Goal: Task Accomplishment & Management: Contribute content

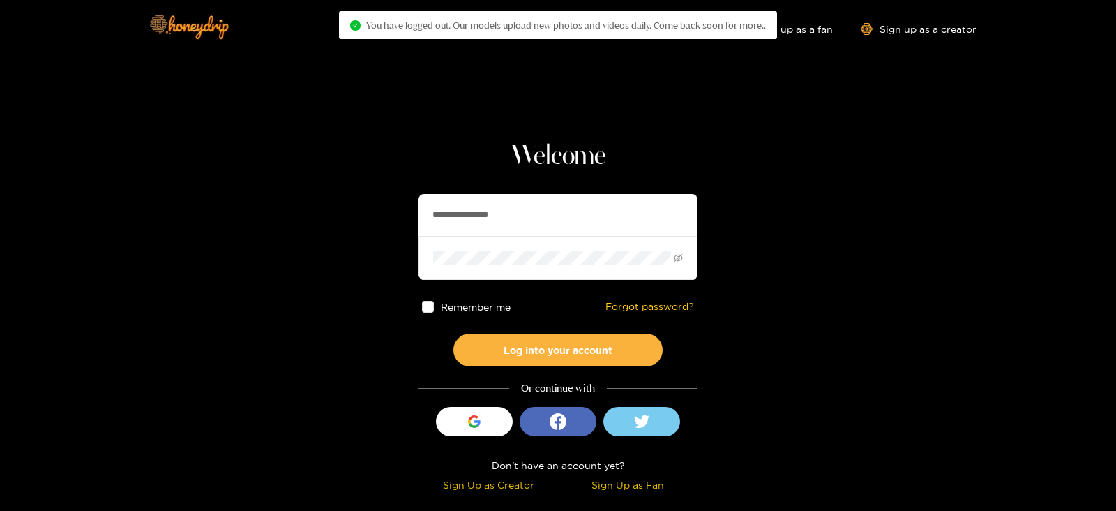
drag, startPoint x: 530, startPoint y: 209, endPoint x: 350, endPoint y: 202, distance: 180.8
click at [350, 202] on section "**********" at bounding box center [558, 248] width 1116 height 496
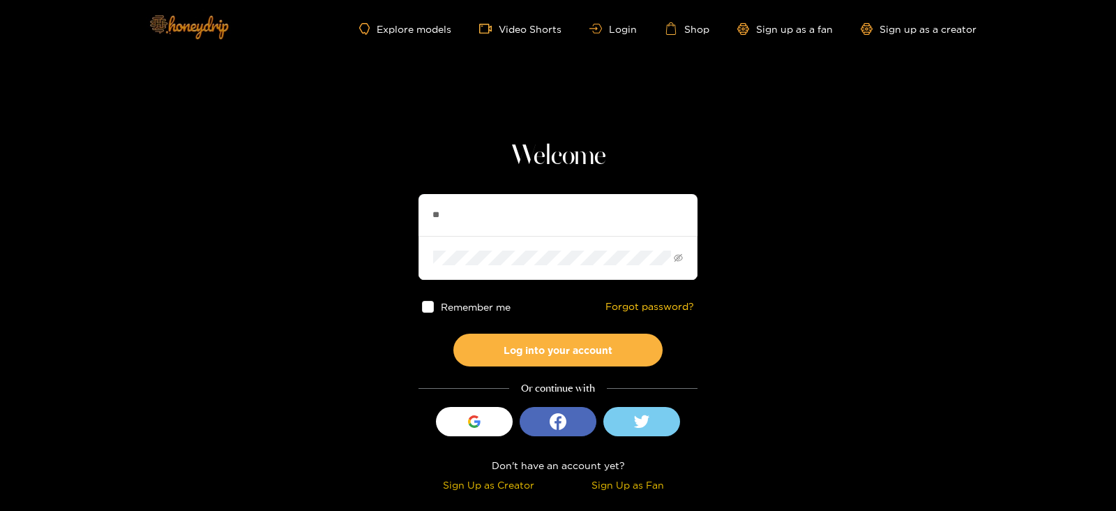
type input "*"
type input "******"
click at [453, 333] on button "Log into your account" at bounding box center [557, 349] width 209 height 33
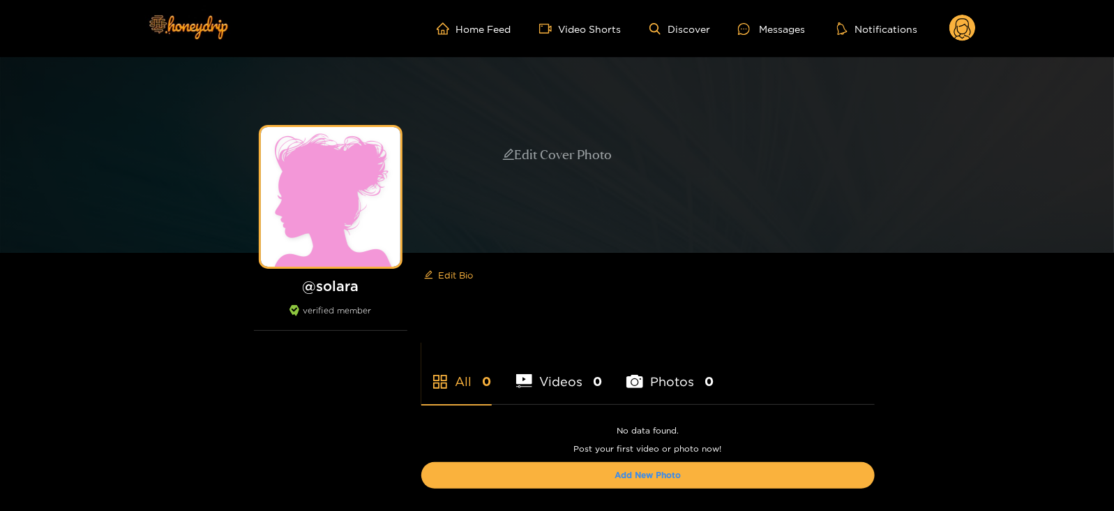
click at [583, 156] on div "Edit Cover Photo" at bounding box center [557, 155] width 110 height 20
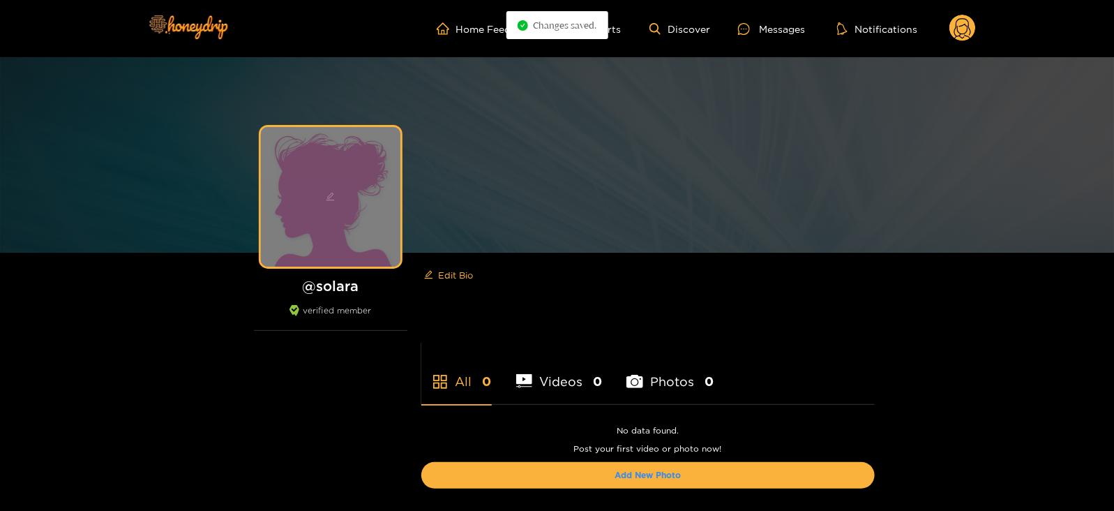
click at [324, 202] on div at bounding box center [331, 197] width 140 height 140
click at [329, 197] on icon "edit" at bounding box center [330, 196] width 9 height 9
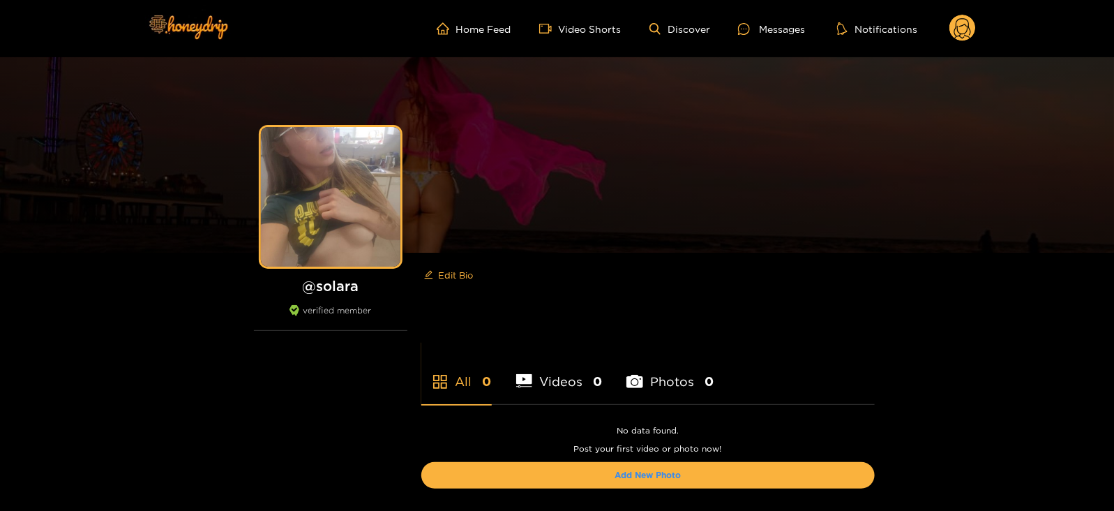
click at [983, 333] on div "Edit Cover Photo @ solara verified member Edit Bio All 0 Videos 0 Photos 0 No d…" at bounding box center [557, 312] width 1114 height 511
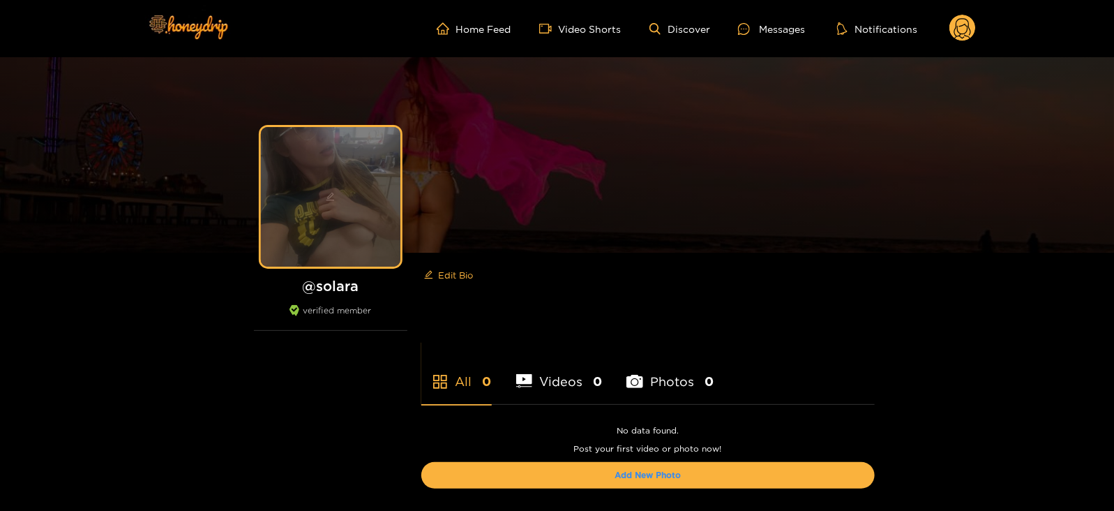
click at [328, 200] on icon "edit" at bounding box center [330, 196] width 9 height 9
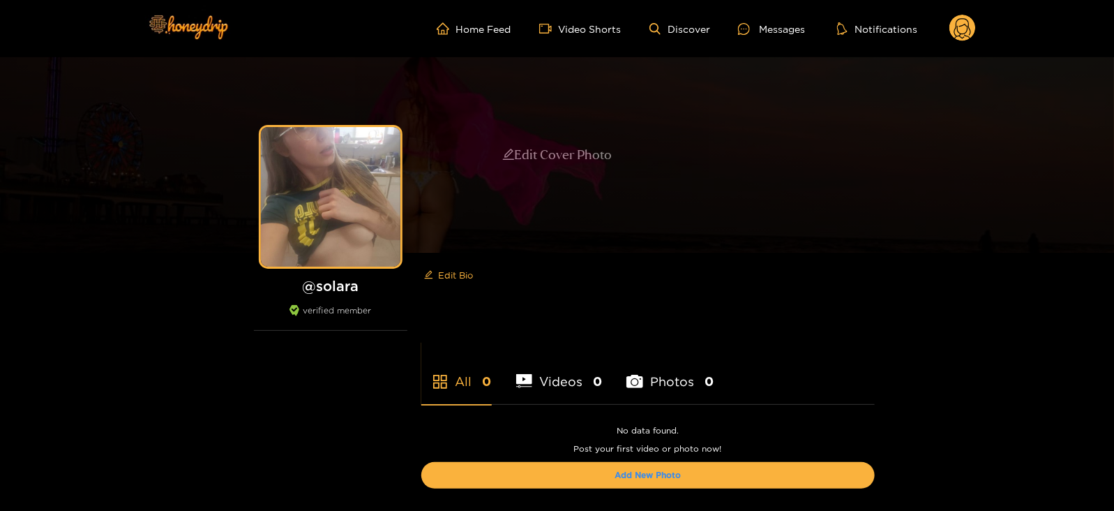
click at [535, 148] on div "Edit Cover Photo" at bounding box center [557, 155] width 110 height 20
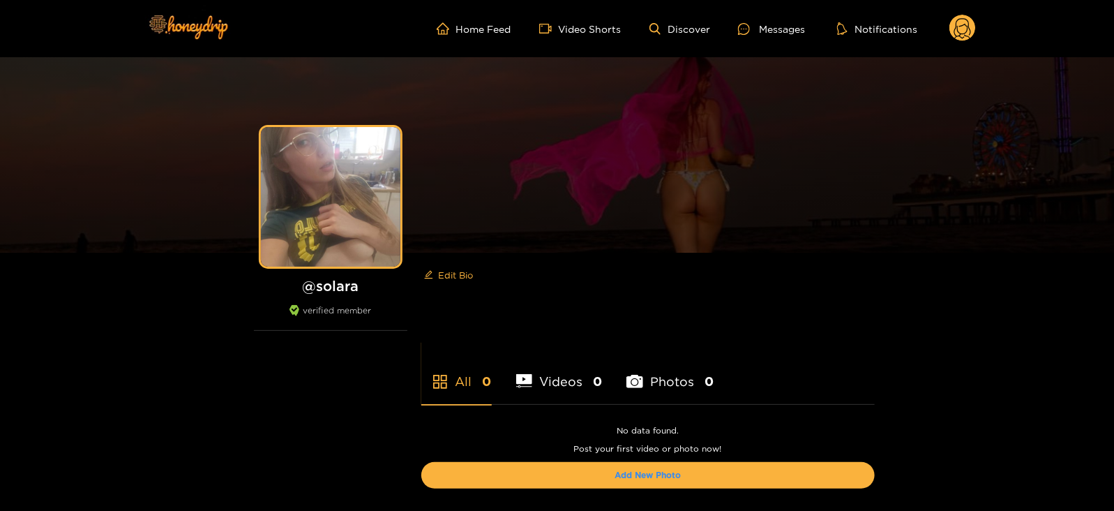
click at [957, 19] on circle at bounding box center [962, 28] width 27 height 27
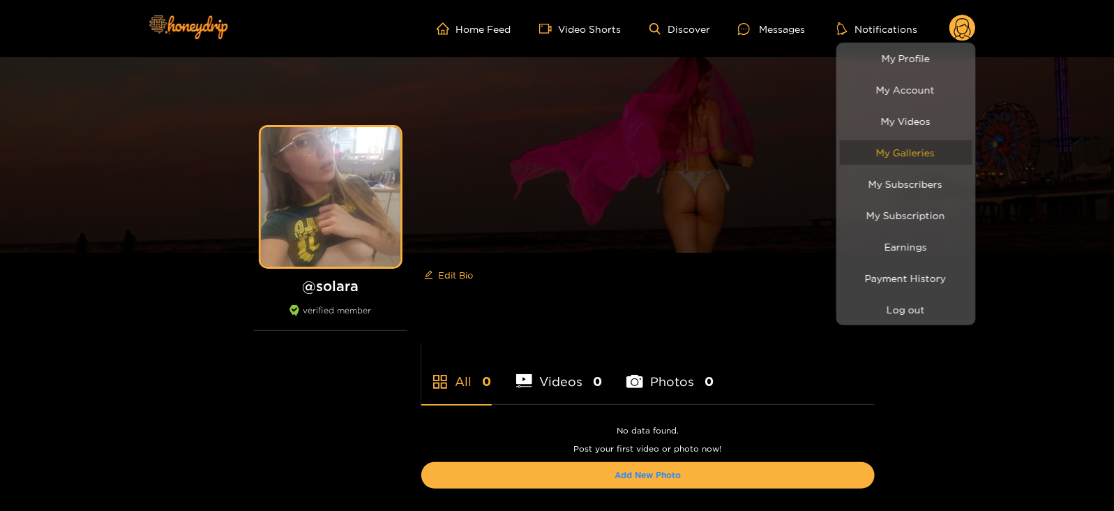
click at [902, 144] on link "My Galleries" at bounding box center [906, 152] width 133 height 24
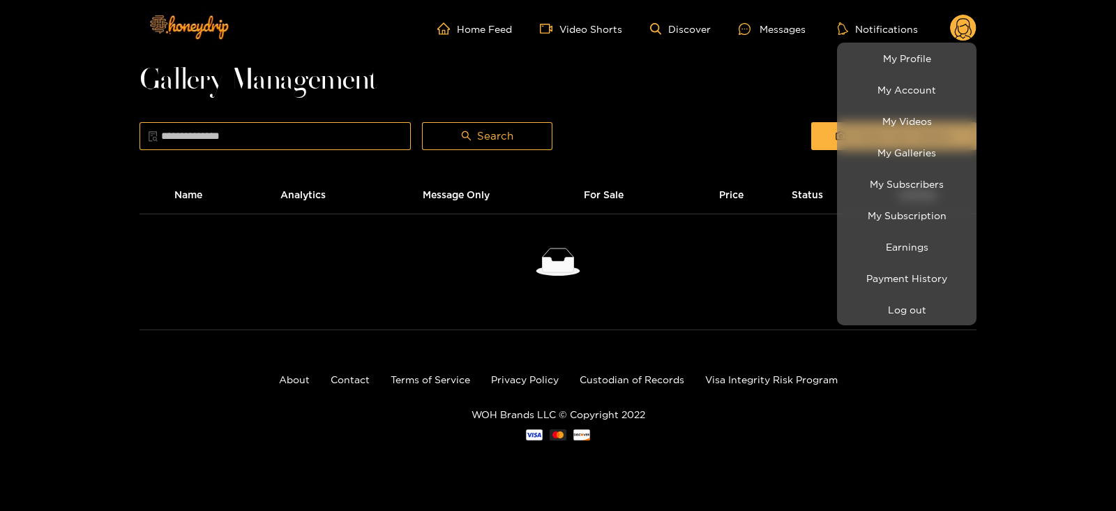
click at [781, 134] on div at bounding box center [558, 255] width 1116 height 511
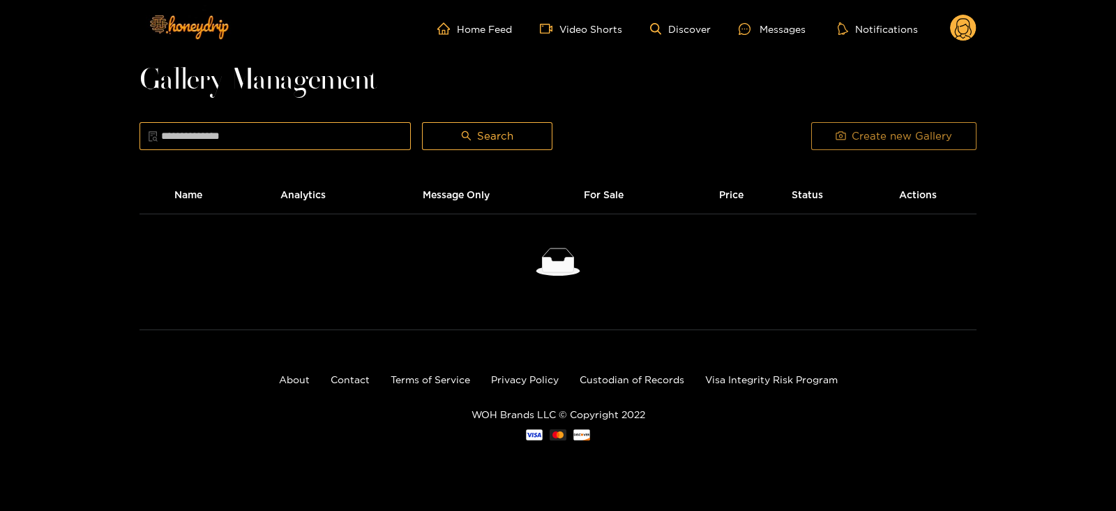
click at [821, 134] on button "Create new Gallery" at bounding box center [893, 136] width 165 height 28
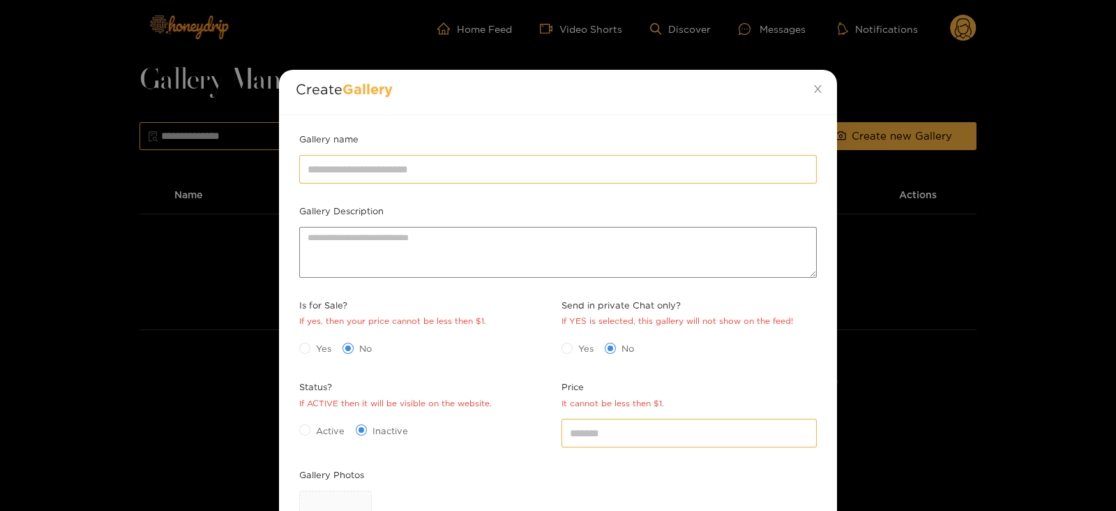
scroll to position [202, 0]
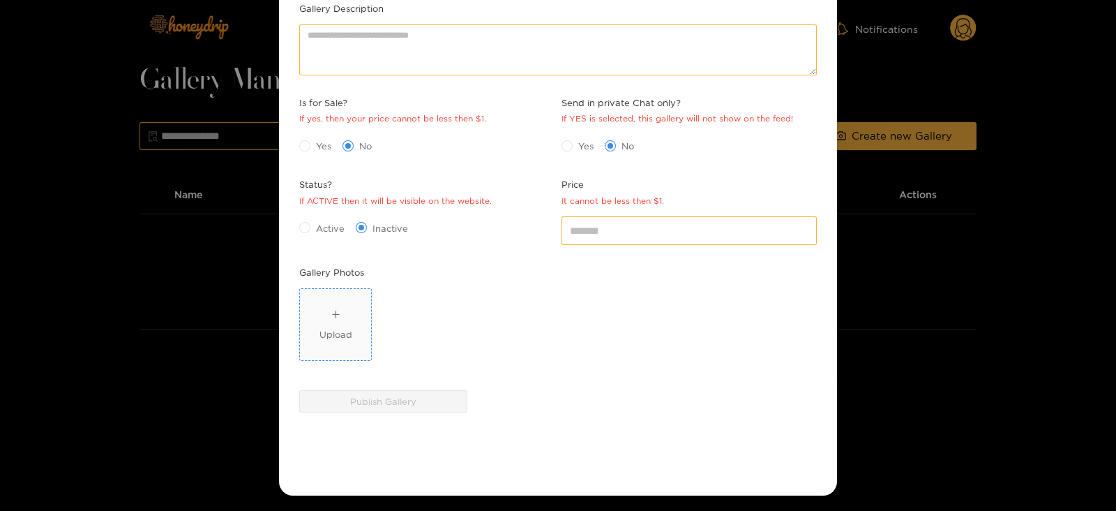
click at [356, 338] on span "Upload" at bounding box center [335, 324] width 71 height 71
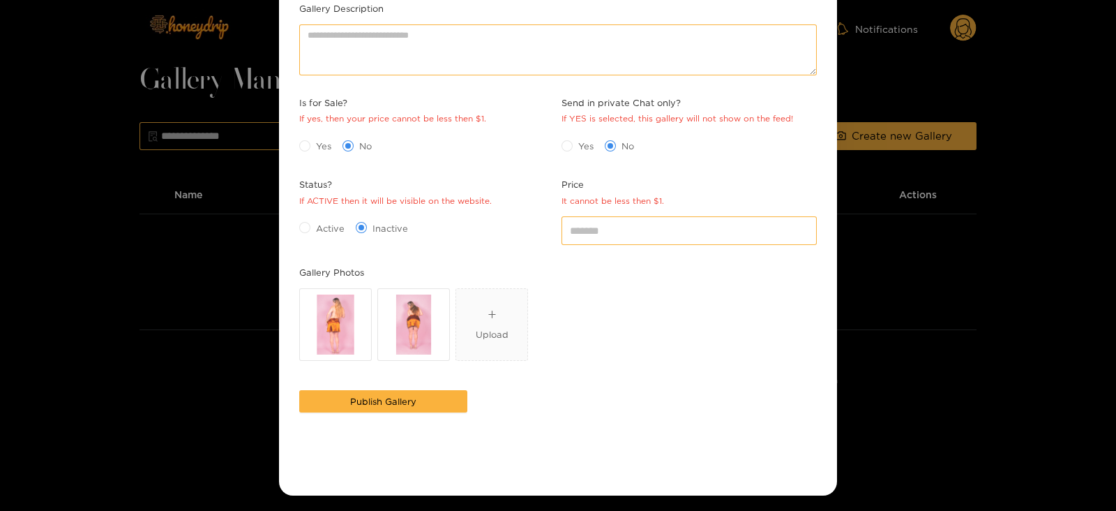
click at [310, 225] on span "Active" at bounding box center [330, 228] width 40 height 14
click at [617, 232] on input "*" at bounding box center [689, 230] width 255 height 28
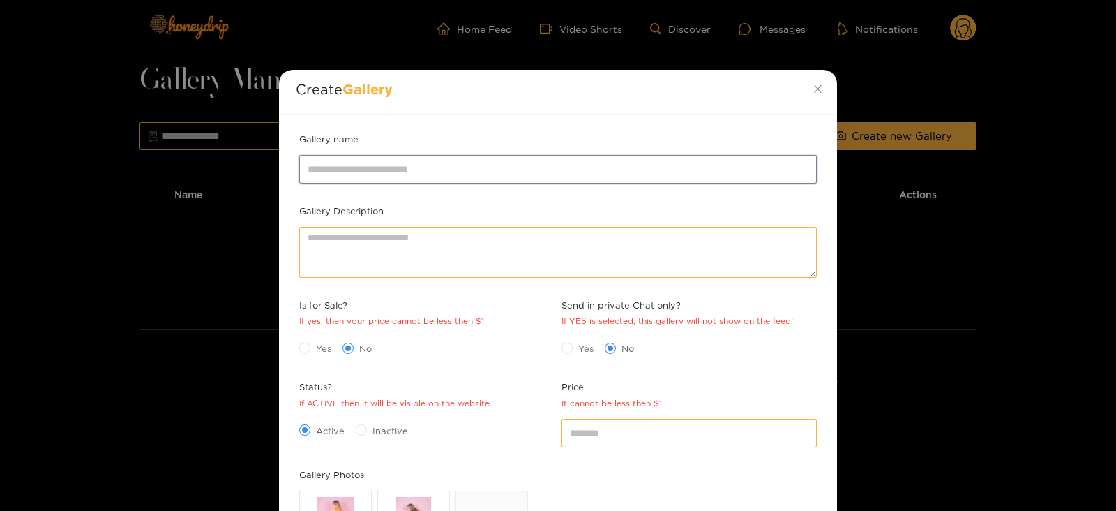
click at [328, 165] on input "Gallery name" at bounding box center [558, 169] width 518 height 28
type input "**********"
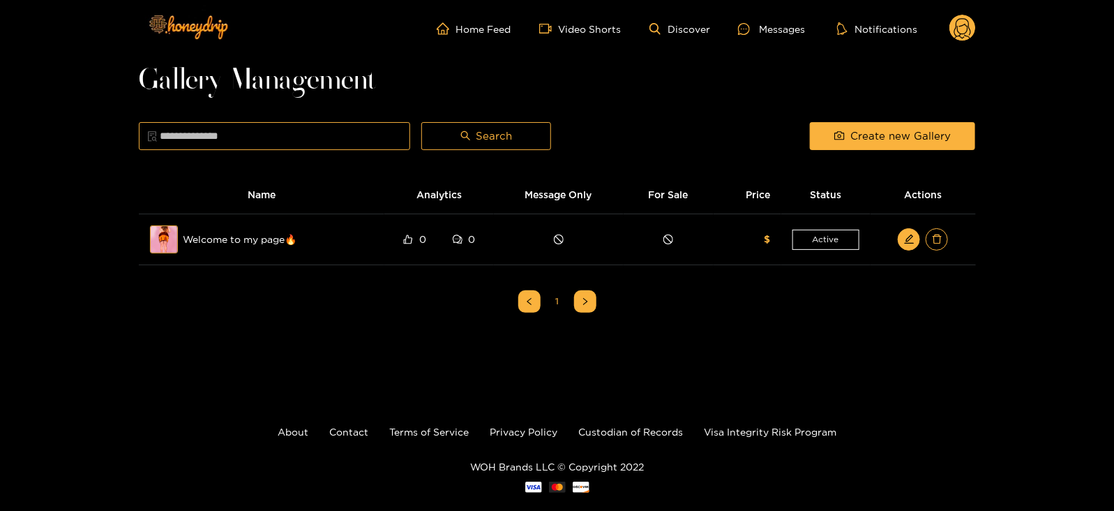
click at [836, 113] on div "Gallery Management Search Create new Gallery Name Analytics Message Only For Sa…" at bounding box center [557, 226] width 837 height 311
click at [850, 141] on button "Create new Gallery" at bounding box center [892, 136] width 165 height 28
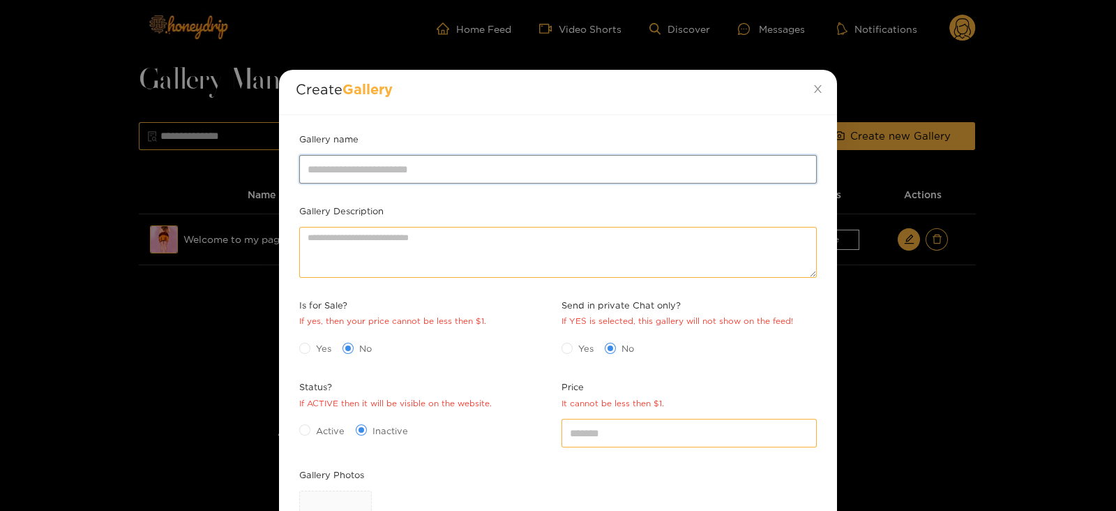
click at [521, 161] on input "Gallery name" at bounding box center [558, 169] width 518 height 28
type input "**********"
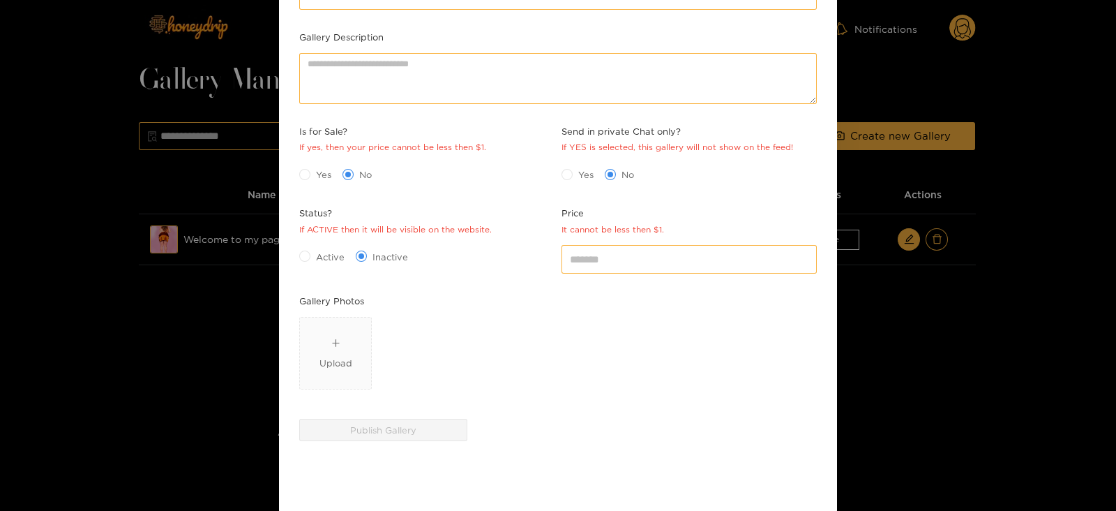
click at [297, 260] on div "Active Inactive" at bounding box center [427, 255] width 262 height 29
click at [306, 160] on div "Yes No" at bounding box center [427, 174] width 262 height 29
click at [312, 168] on span "Yes" at bounding box center [323, 174] width 27 height 14
click at [668, 258] on input "*" at bounding box center [689, 259] width 255 height 28
type input "**"
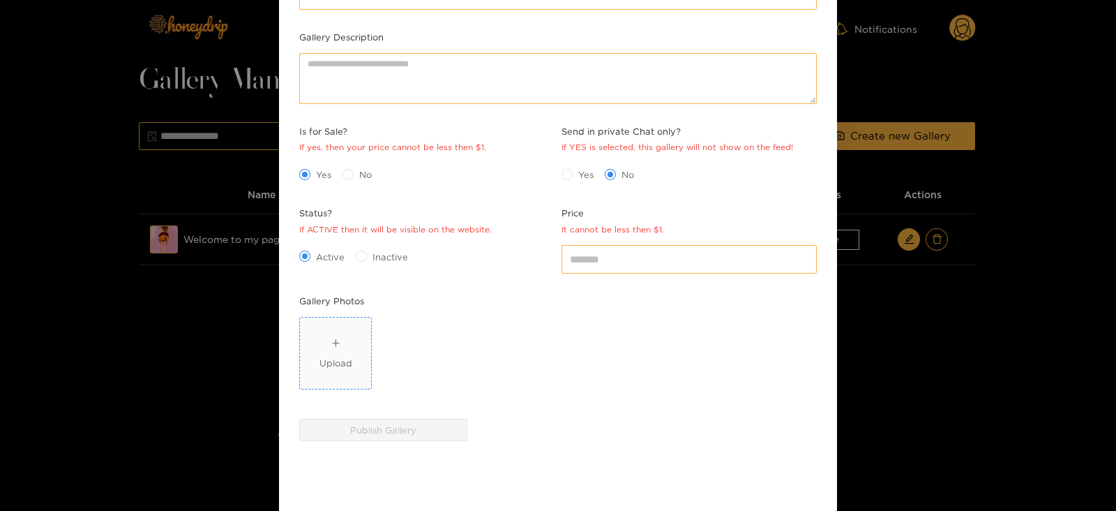
click at [333, 340] on icon "plus" at bounding box center [335, 342] width 9 height 9
click at [338, 340] on icon "plus" at bounding box center [335, 342] width 9 height 9
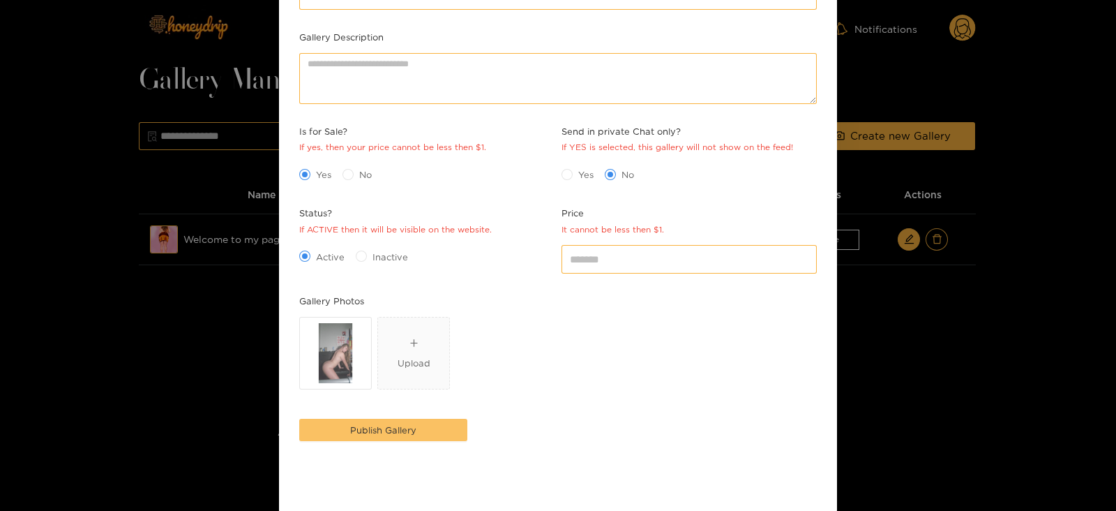
click at [326, 423] on button "Publish Gallery" at bounding box center [383, 430] width 168 height 22
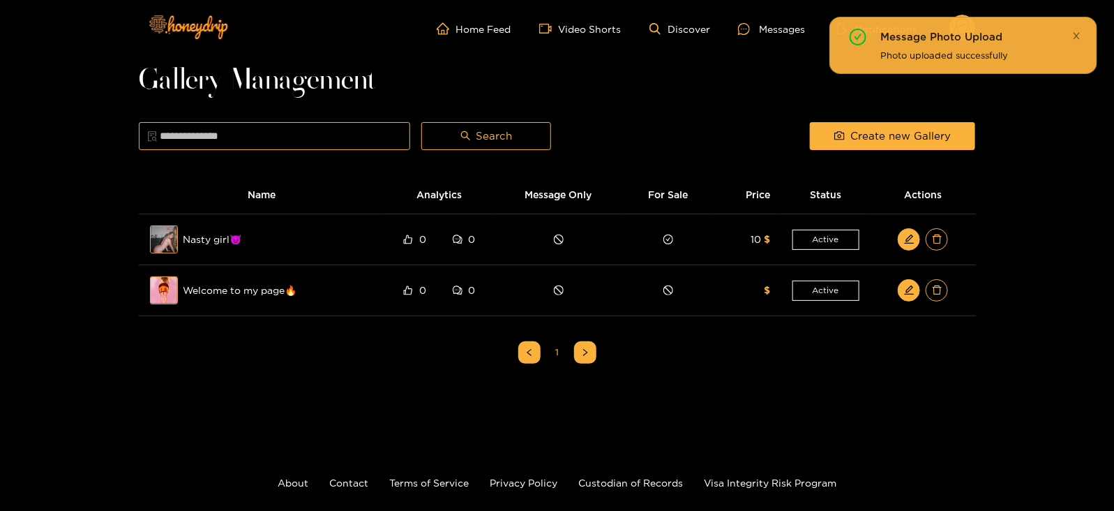
click at [1081, 29] on div "Message Photo Upload Photo uploaded successfully" at bounding box center [963, 45] width 268 height 57
click at [1079, 31] on icon "close" at bounding box center [1076, 35] width 9 height 9
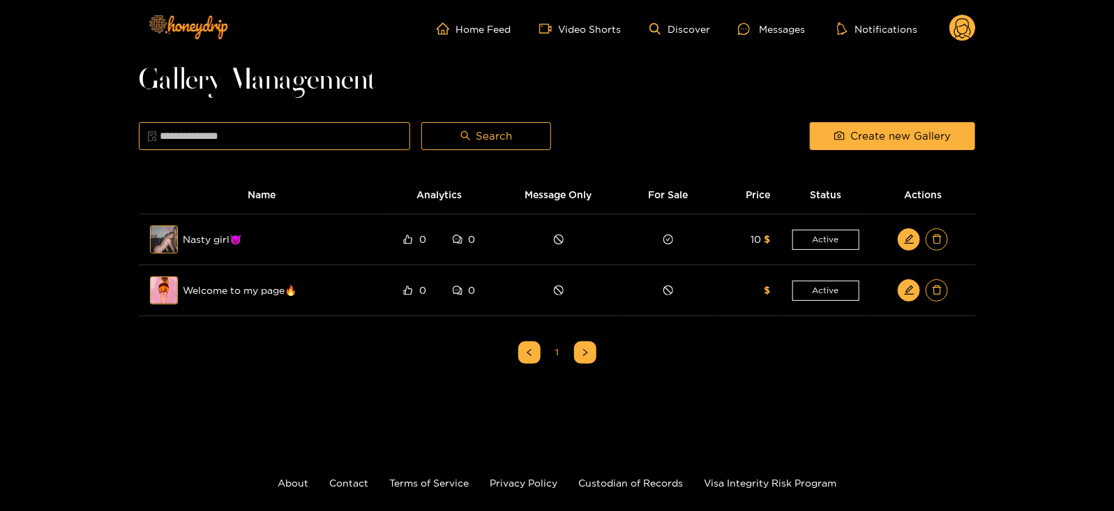
click at [956, 25] on circle at bounding box center [962, 28] width 27 height 27
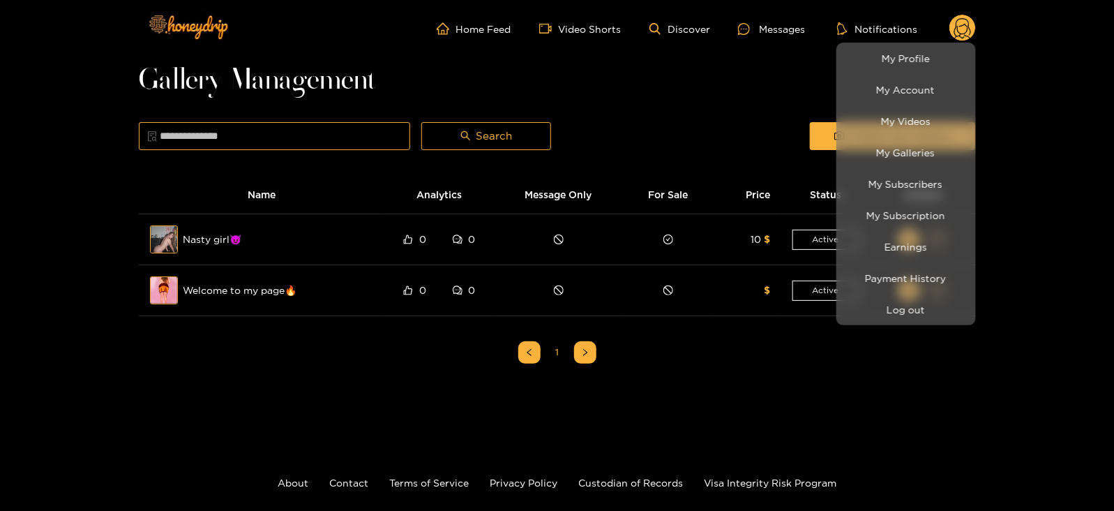
click at [909, 135] on li "My Videos" at bounding box center [906, 120] width 140 height 31
click at [889, 123] on link "My Videos" at bounding box center [906, 121] width 133 height 24
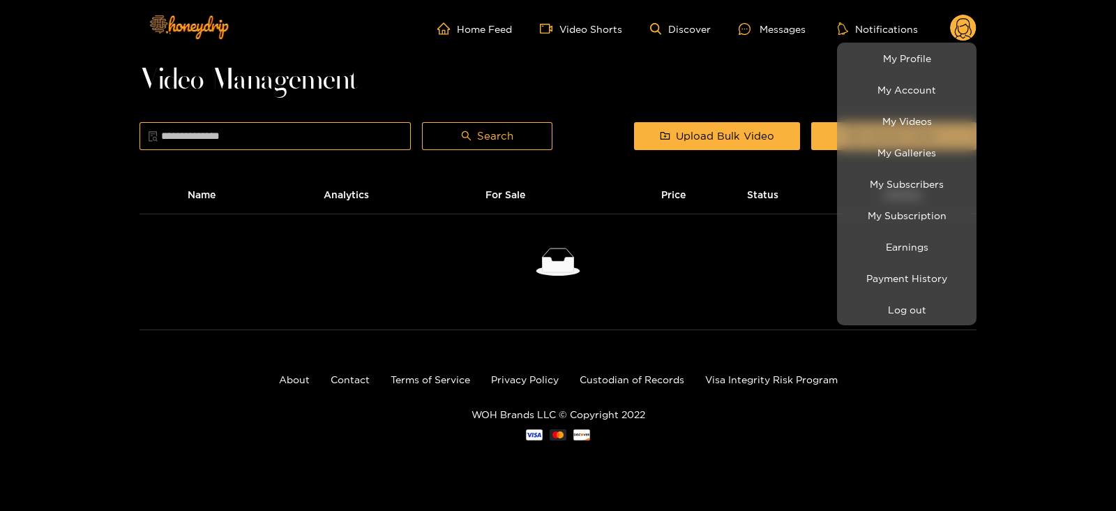
click at [796, 91] on div at bounding box center [558, 255] width 1116 height 511
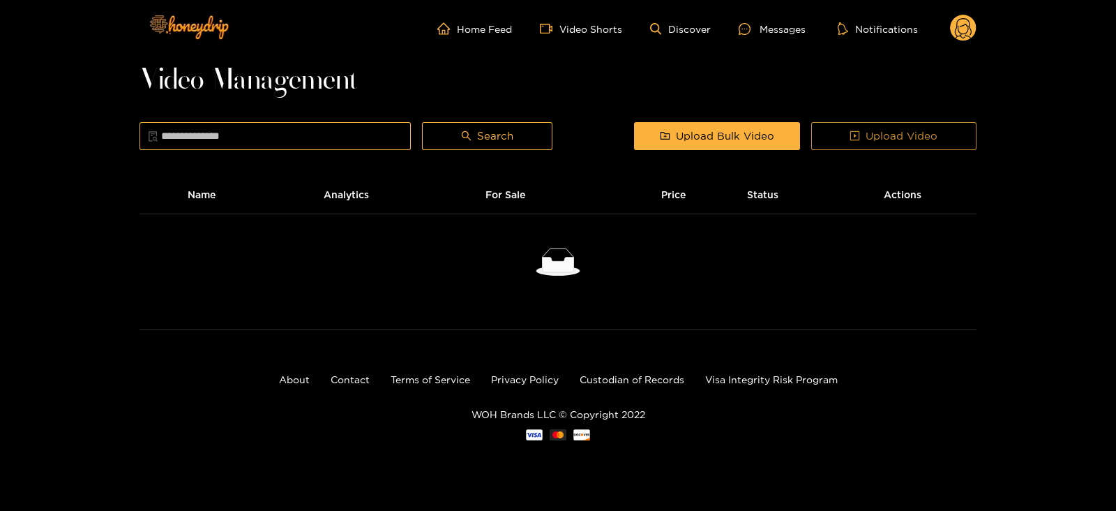
click at [830, 137] on button "Upload Video" at bounding box center [893, 136] width 165 height 28
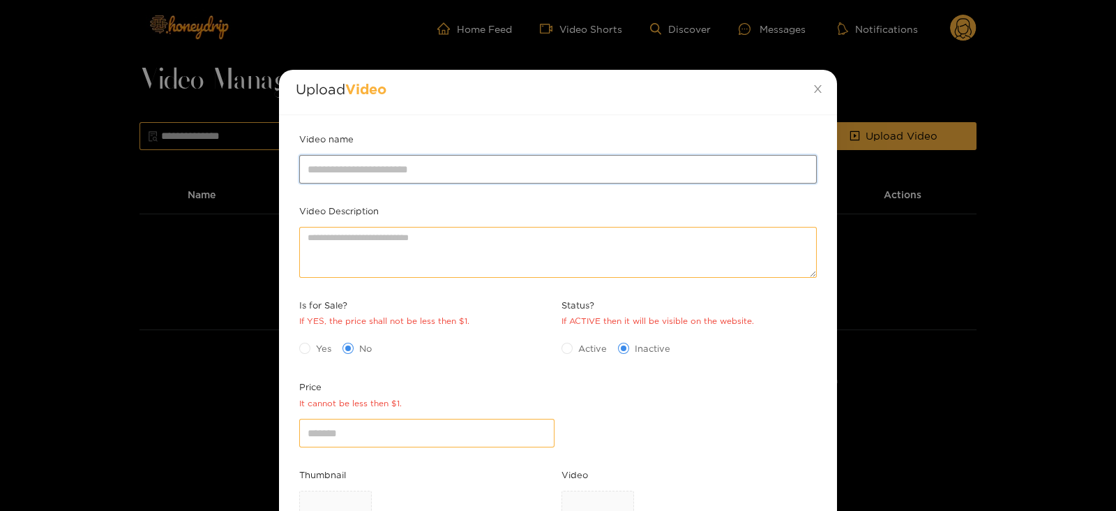
click at [359, 169] on input "Video name" at bounding box center [558, 169] width 518 height 28
type input "*"
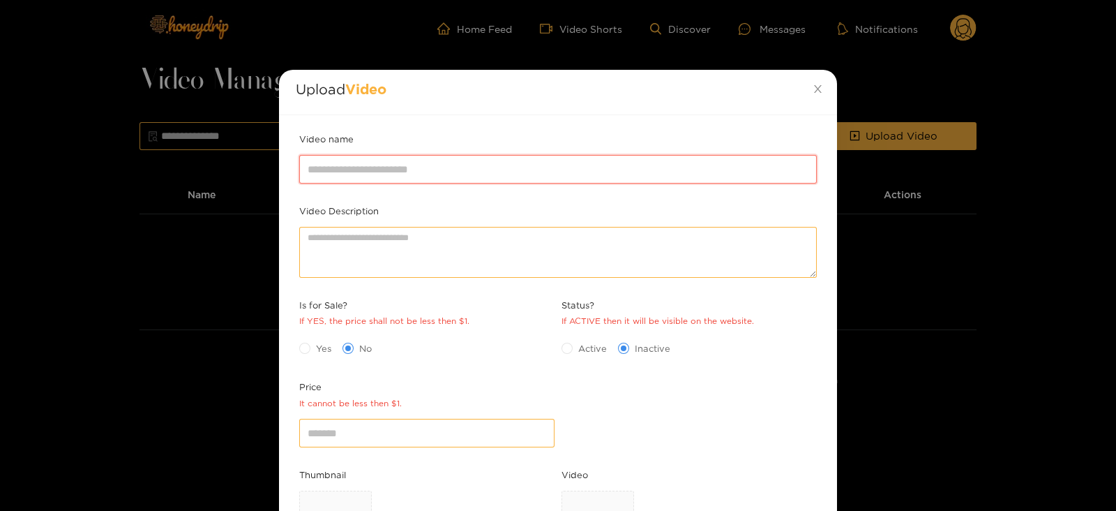
paste input "**********"
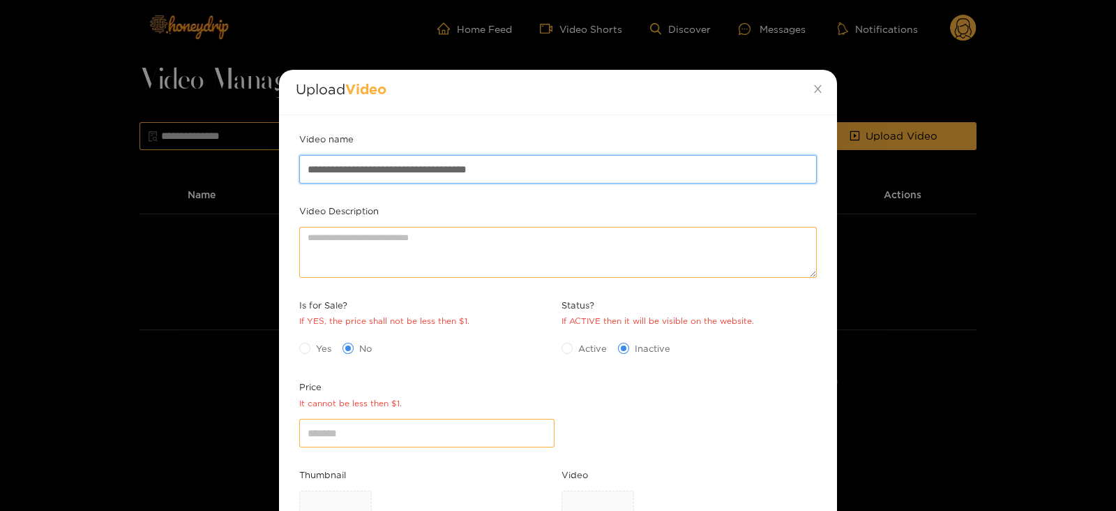
paste input "****"
type input "**********"
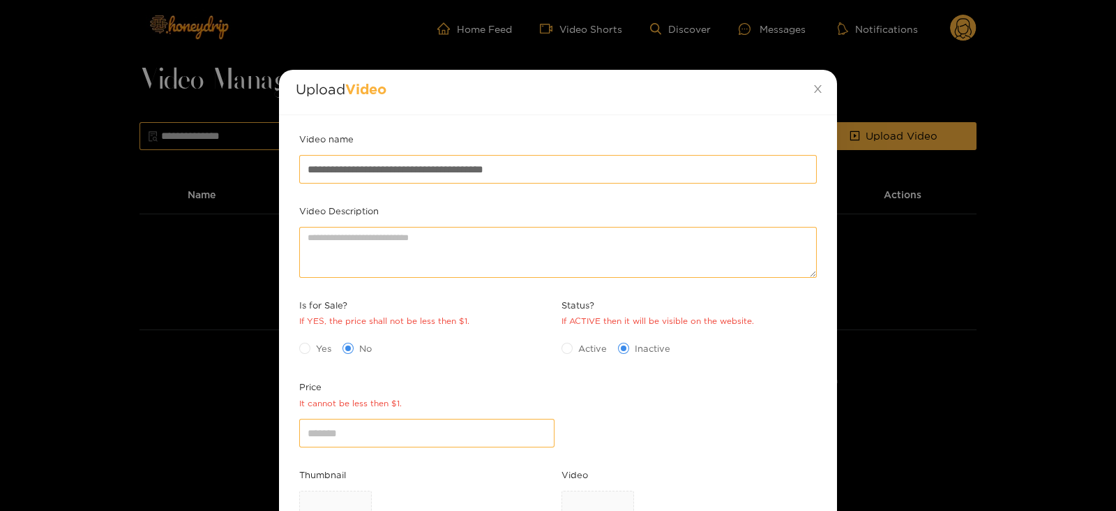
click at [324, 343] on span "Yes" at bounding box center [323, 348] width 27 height 14
click at [576, 343] on span "Active" at bounding box center [593, 348] width 40 height 14
click at [391, 428] on input "*" at bounding box center [426, 433] width 255 height 28
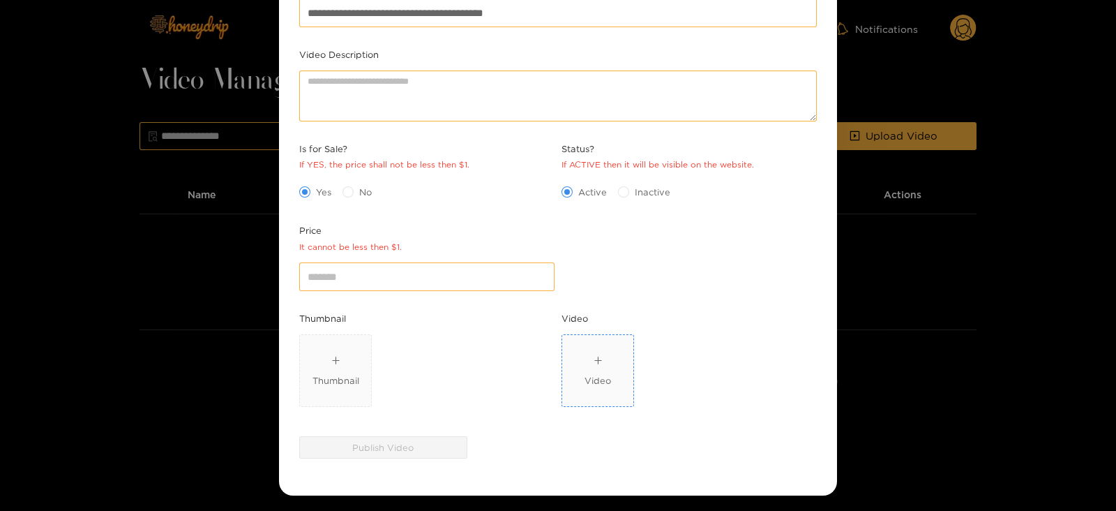
click at [624, 352] on span "Video" at bounding box center [597, 370] width 71 height 71
click at [366, 355] on span "Thumbnail" at bounding box center [335, 370] width 71 height 71
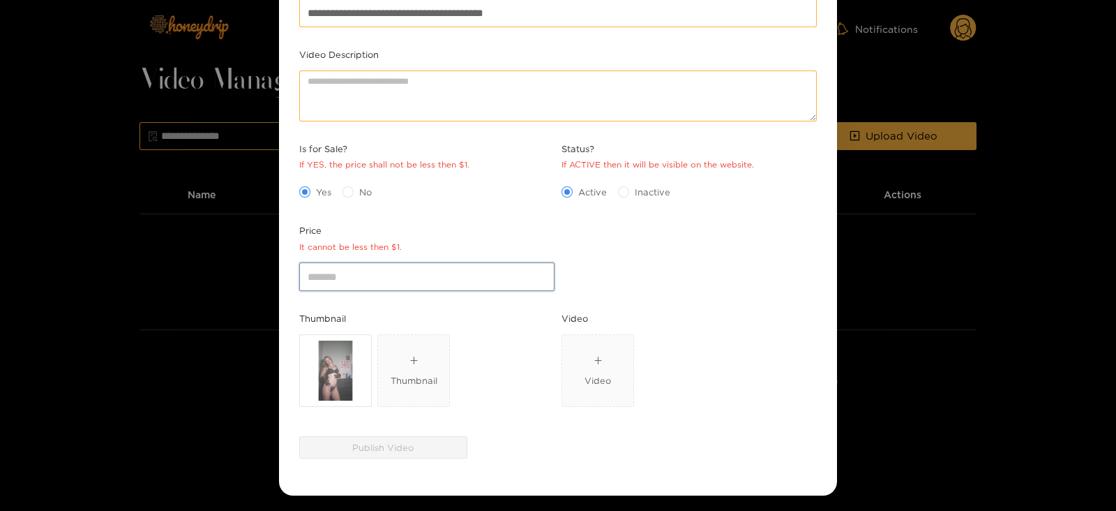
click at [410, 273] on input "**" at bounding box center [426, 276] width 255 height 28
type input "**"
click at [594, 339] on span "Video" at bounding box center [597, 370] width 71 height 71
click at [596, 338] on span "Video" at bounding box center [597, 370] width 71 height 71
click at [578, 369] on span "Video" at bounding box center [597, 370] width 71 height 71
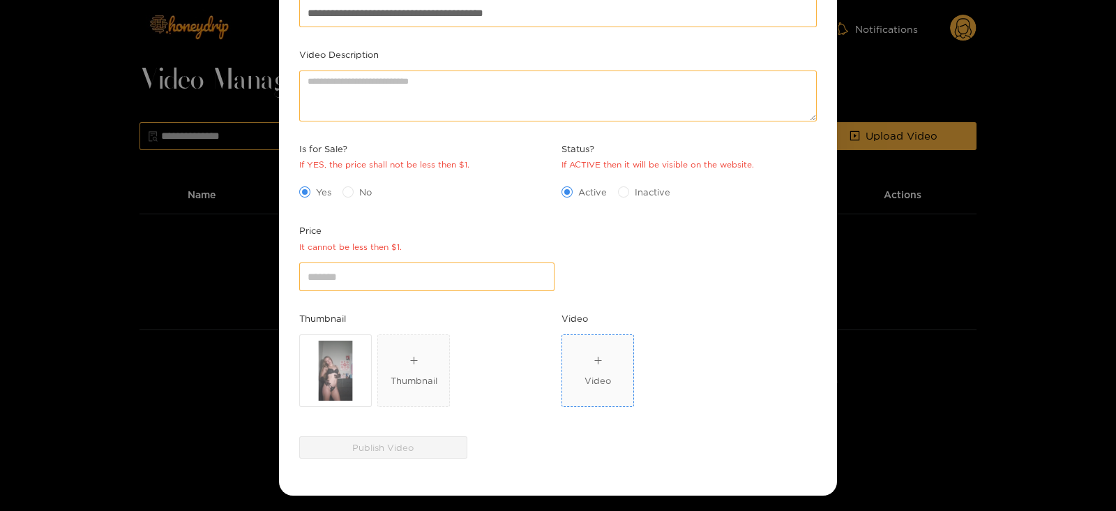
click at [589, 347] on span "Video" at bounding box center [597, 370] width 71 height 71
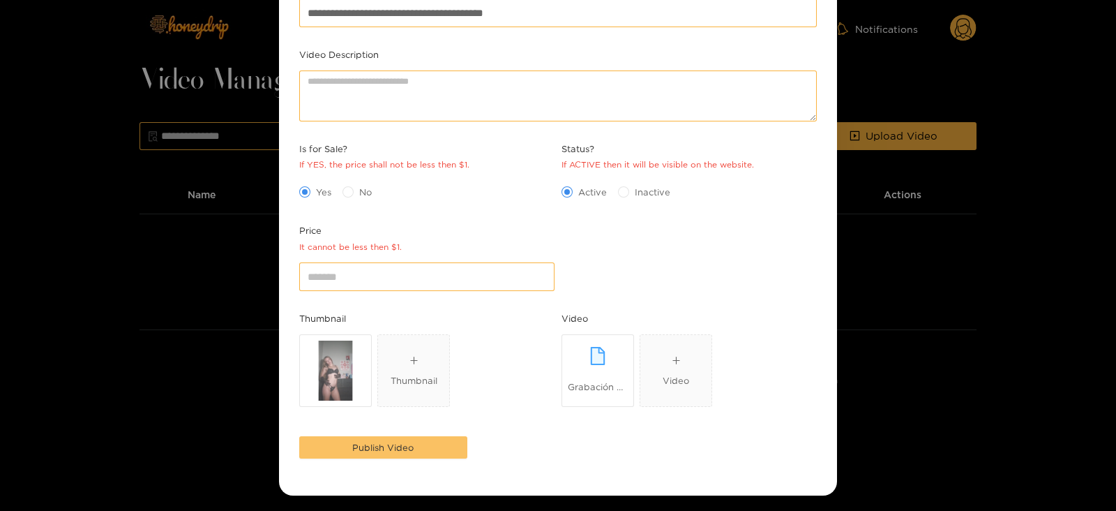
click at [423, 442] on button "Publish Video" at bounding box center [383, 447] width 168 height 22
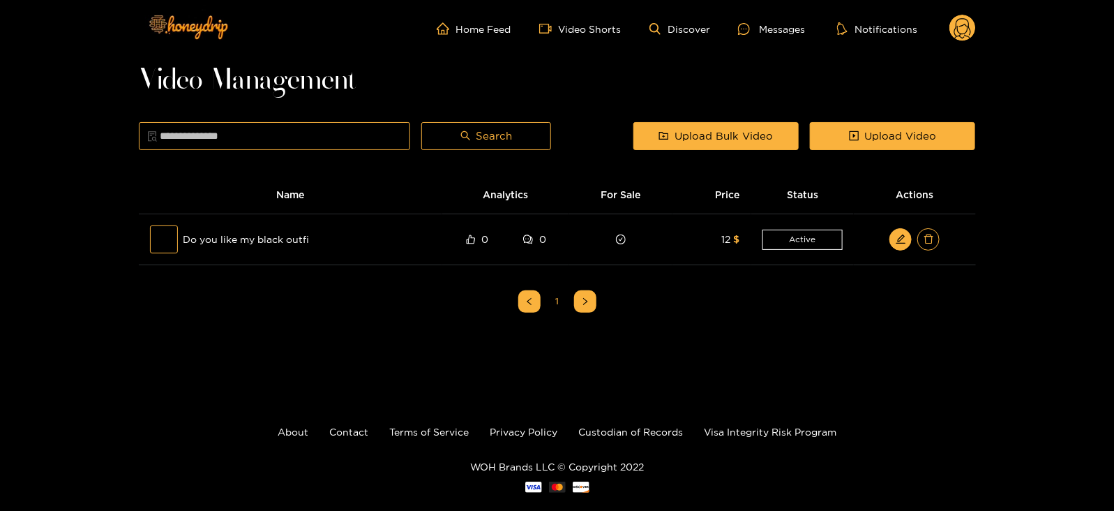
click at [949, 30] on icon at bounding box center [962, 29] width 27 height 28
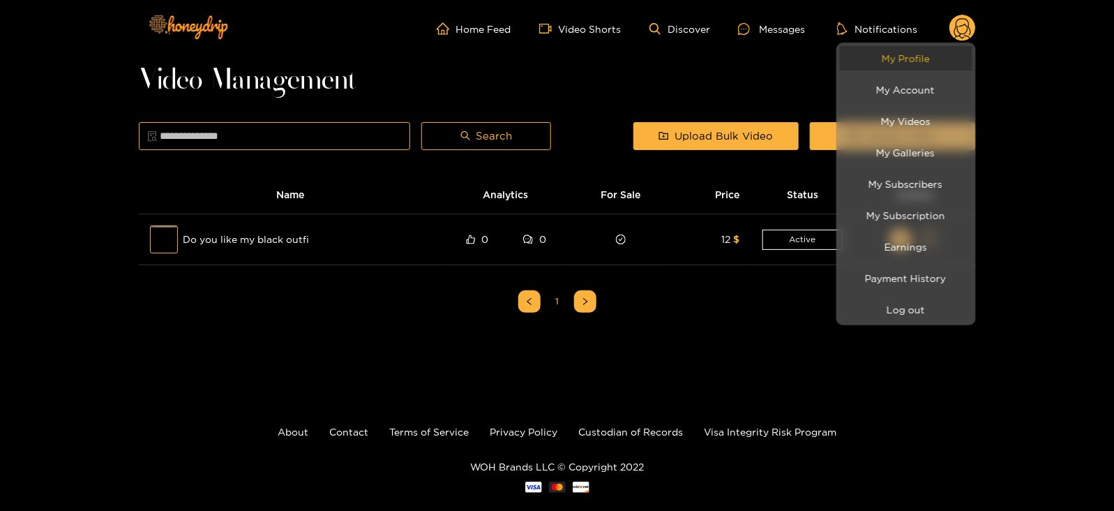
click at [910, 54] on link "My Profile" at bounding box center [906, 58] width 133 height 24
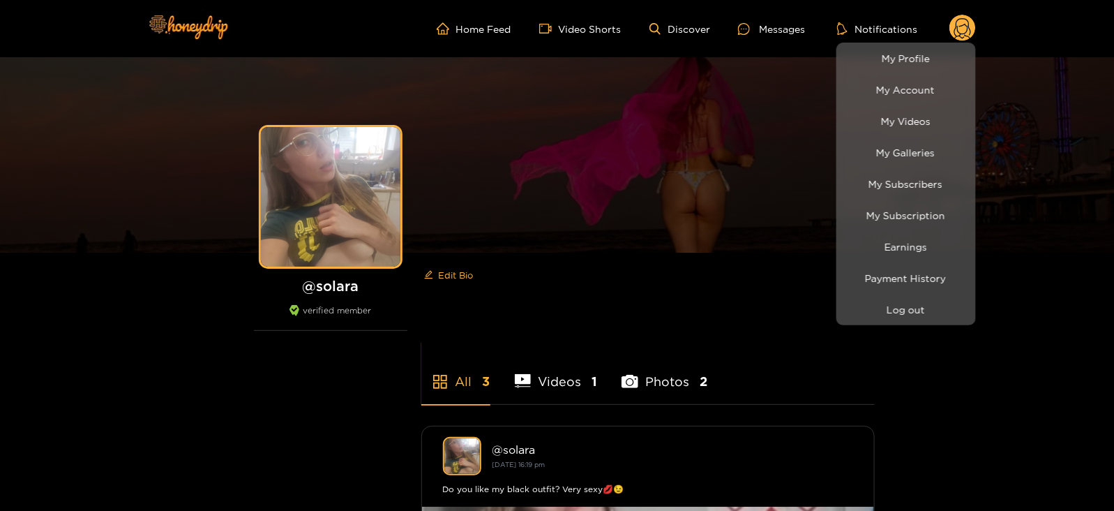
click at [761, 27] on div at bounding box center [557, 255] width 1114 height 511
click at [761, 27] on div "Messages" at bounding box center [771, 29] width 67 height 16
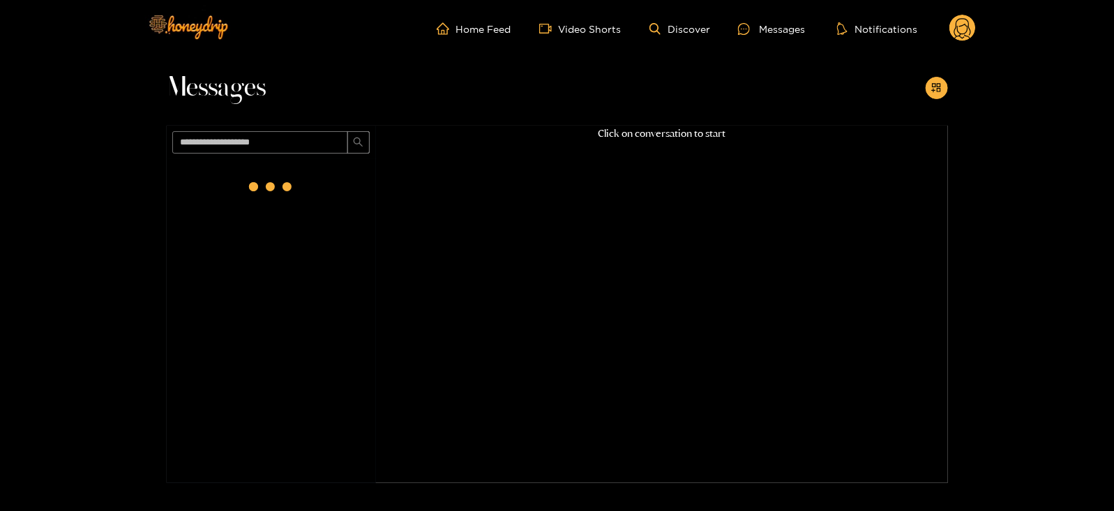
click at [956, 26] on circle at bounding box center [962, 28] width 27 height 27
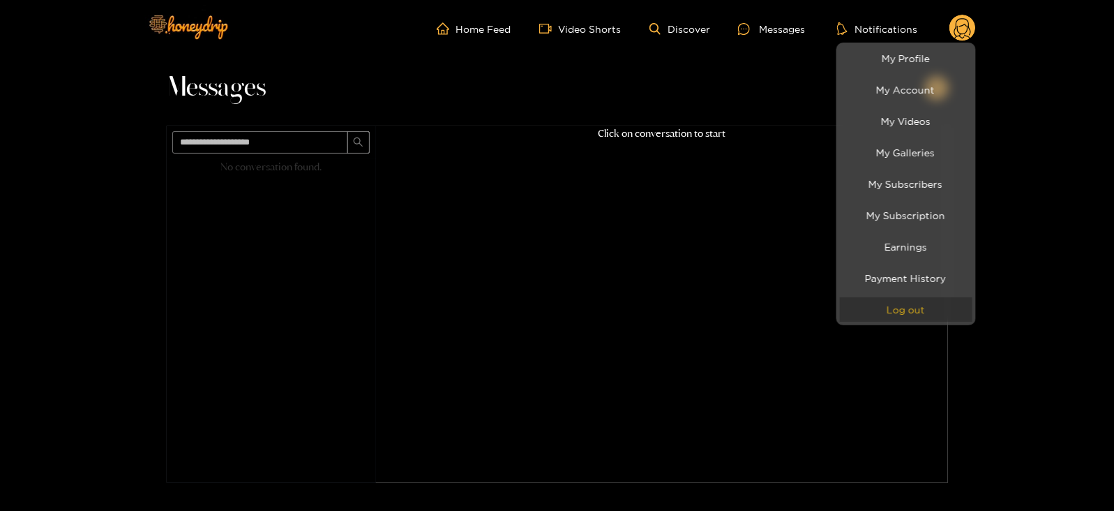
click at [887, 312] on button "Log out" at bounding box center [906, 309] width 133 height 24
